Goal: Book appointment/travel/reservation

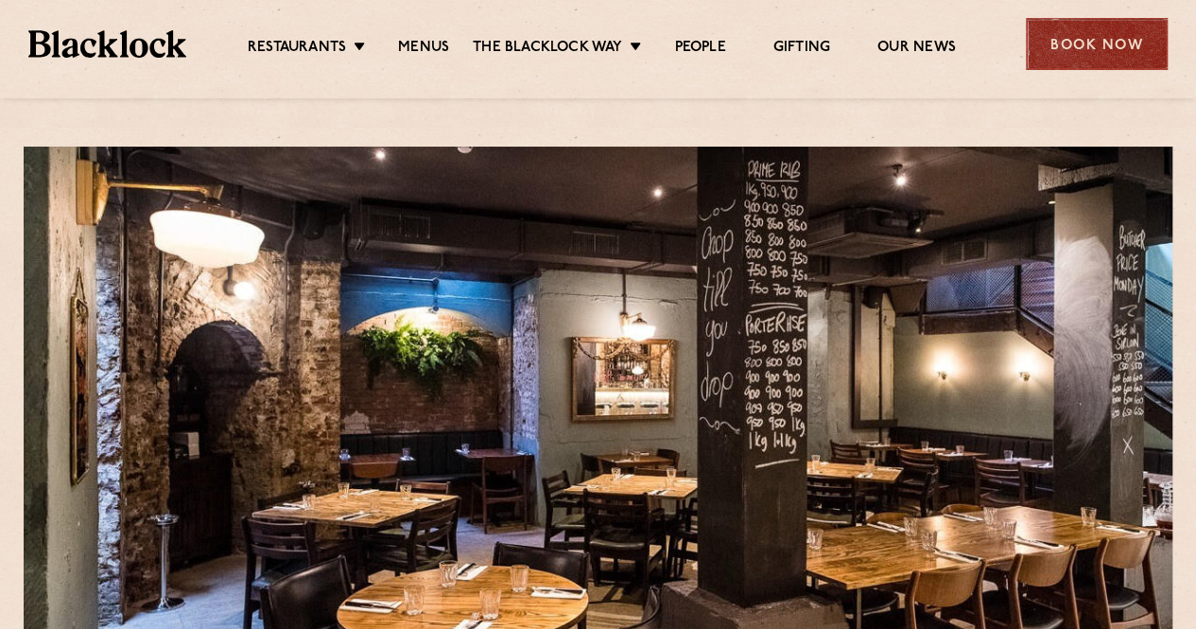
click at [1095, 25] on div "Book Now" at bounding box center [1097, 44] width 142 height 52
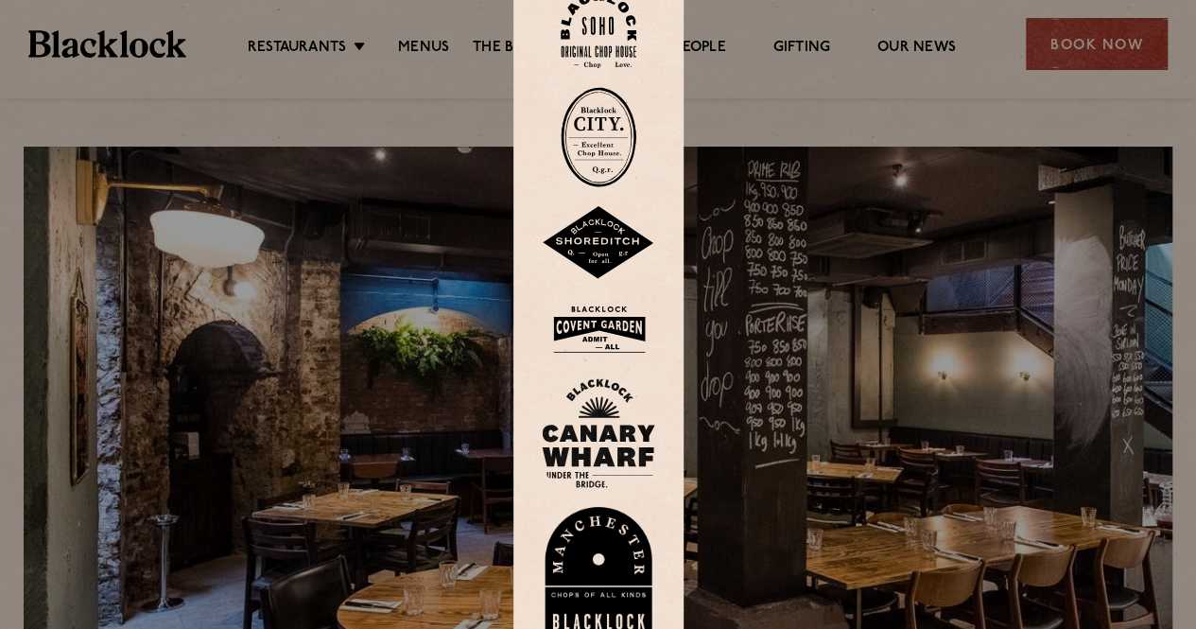
click at [624, 119] on img at bounding box center [599, 137] width 76 height 100
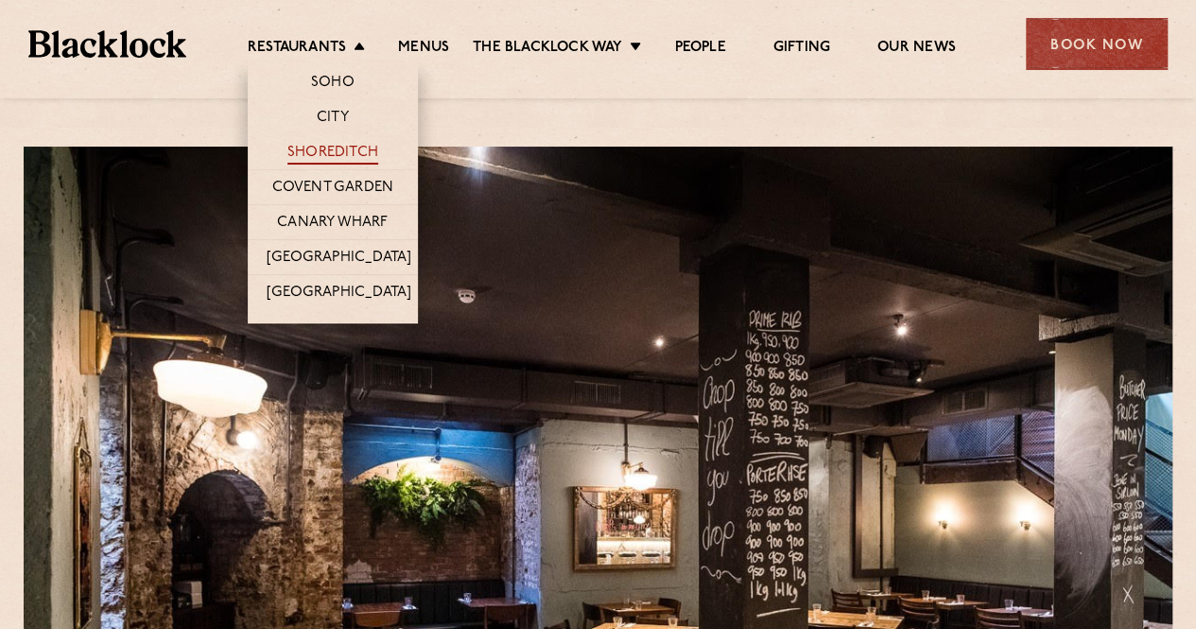
click at [320, 150] on link "Shoreditch" at bounding box center [332, 154] width 91 height 21
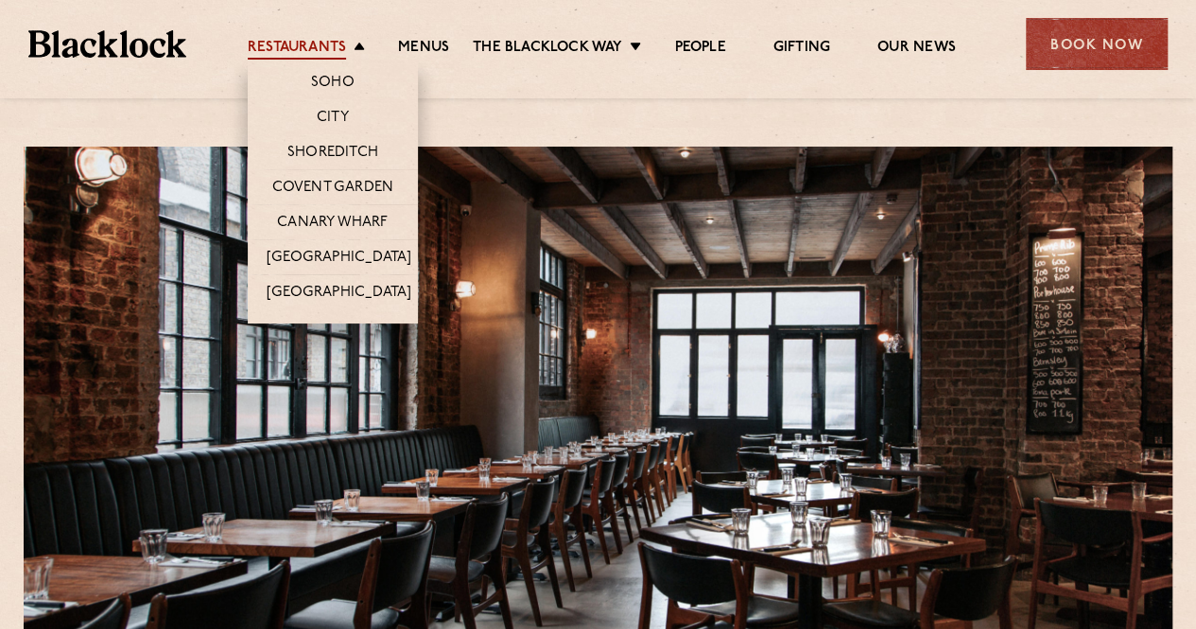
click at [295, 46] on link "Restaurants" at bounding box center [297, 49] width 98 height 21
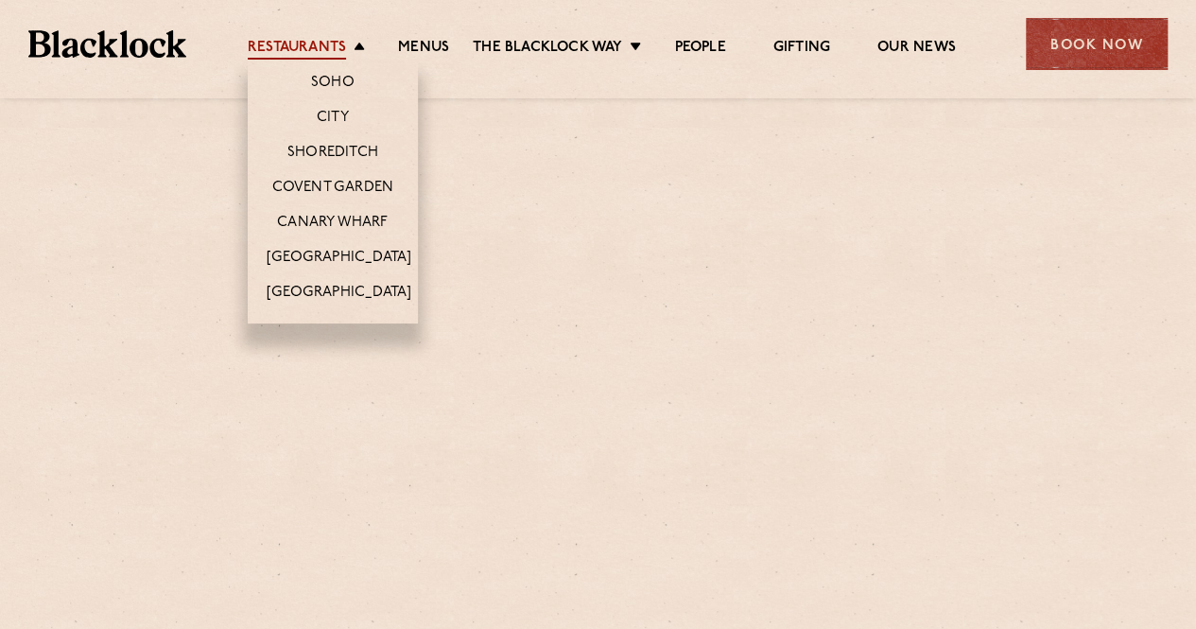
click at [339, 48] on link "Restaurants" at bounding box center [297, 49] width 98 height 21
click at [329, 45] on link "Restaurants" at bounding box center [297, 49] width 98 height 21
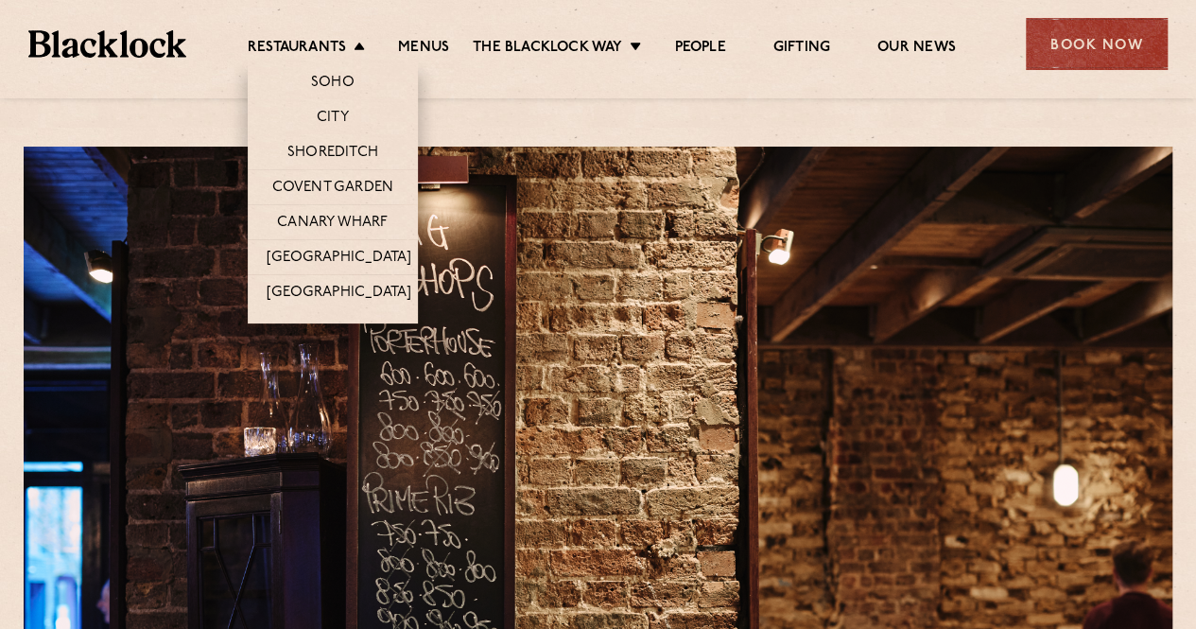
click at [335, 173] on li "Covent Garden" at bounding box center [333, 186] width 170 height 35
click at [338, 179] on link "Covent Garden" at bounding box center [333, 189] width 122 height 21
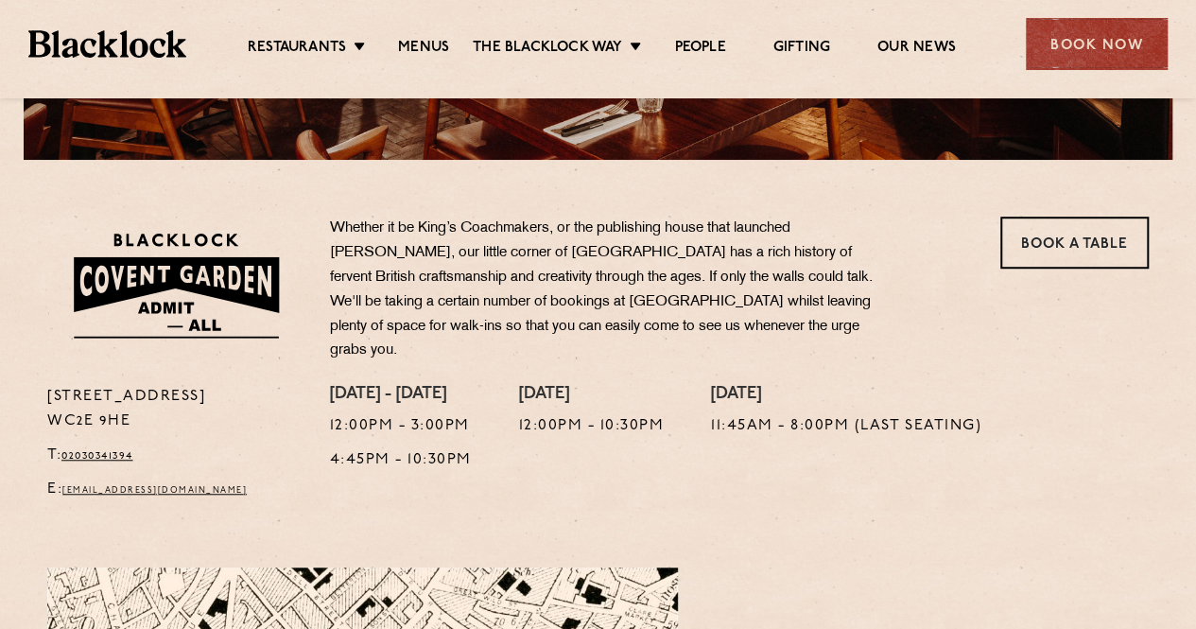
scroll to position [520, 0]
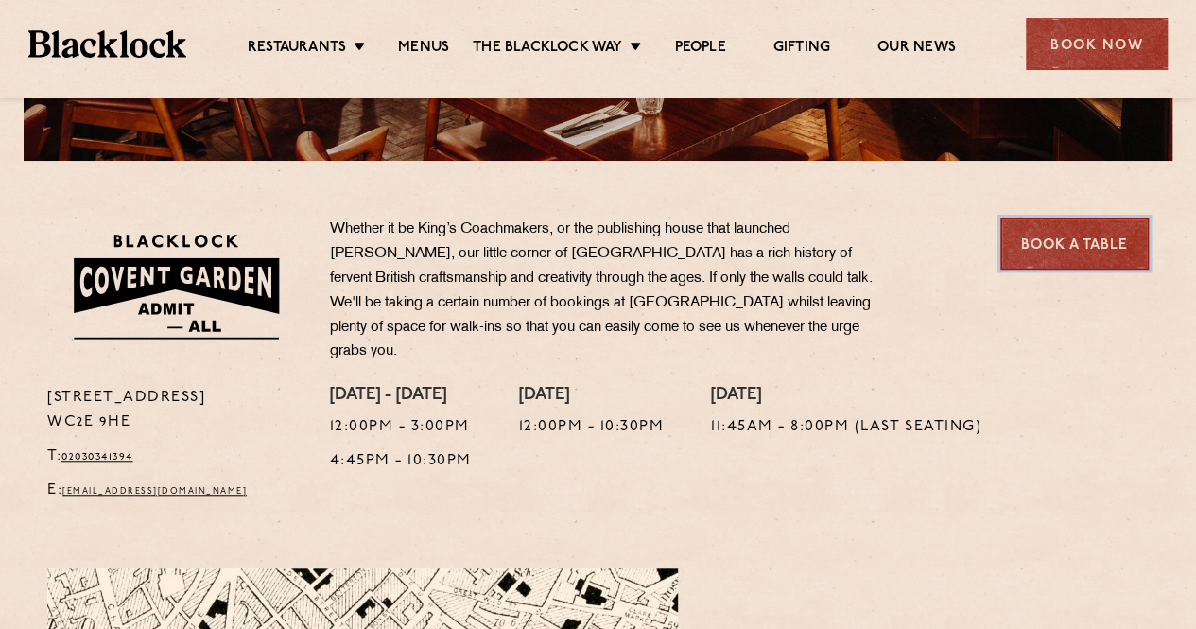
click at [1038, 233] on link "Book a Table" at bounding box center [1074, 243] width 148 height 52
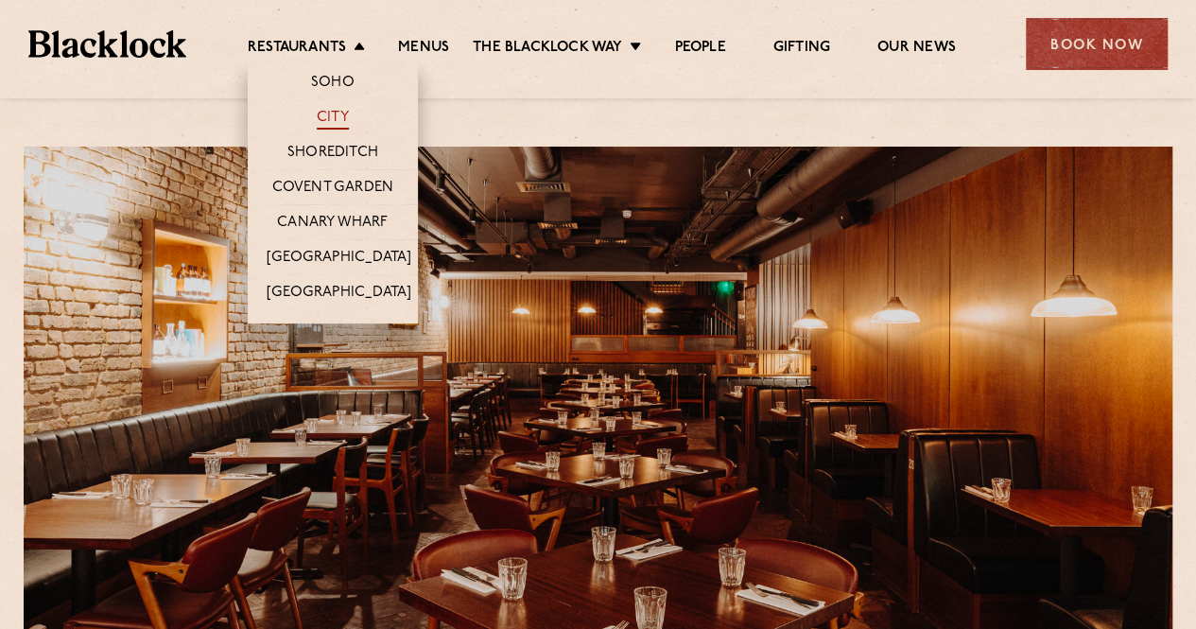
click at [330, 118] on link "City" at bounding box center [333, 119] width 32 height 21
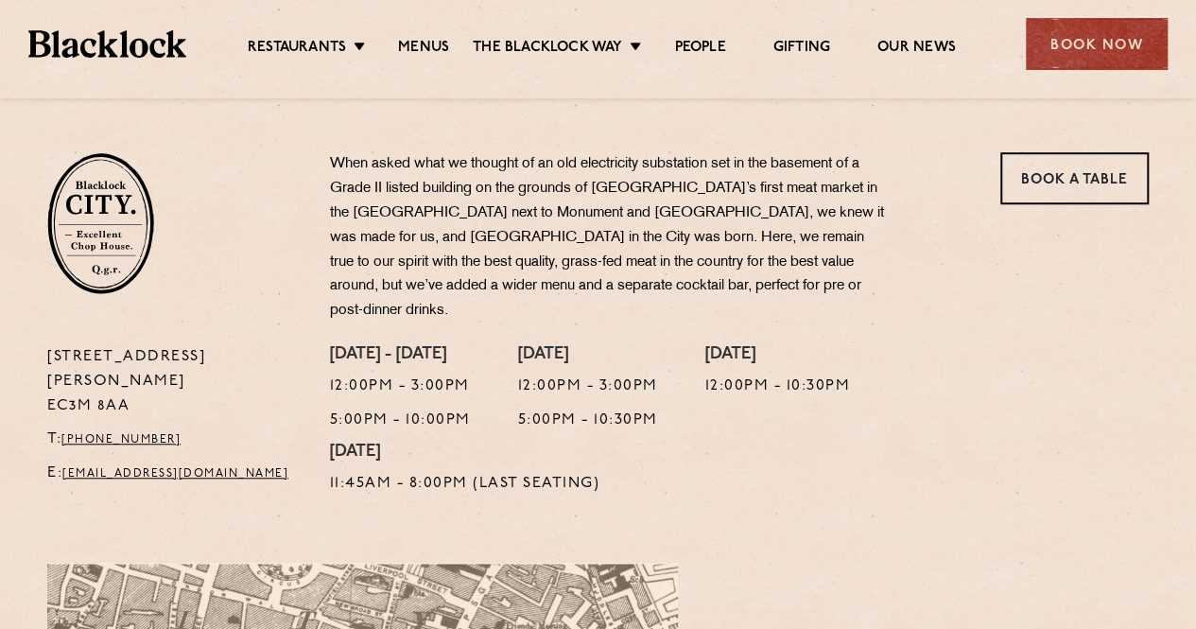
scroll to position [586, 0]
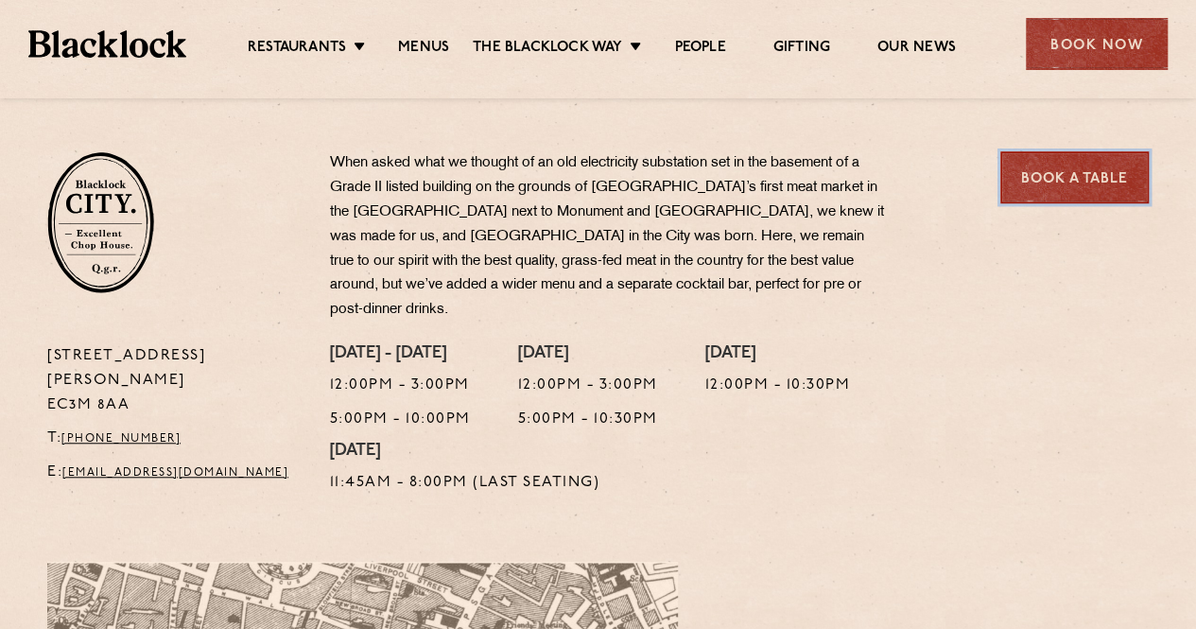
click at [1120, 167] on link "Book a Table" at bounding box center [1074, 177] width 148 height 52
